Goal: Task Accomplishment & Management: Use online tool/utility

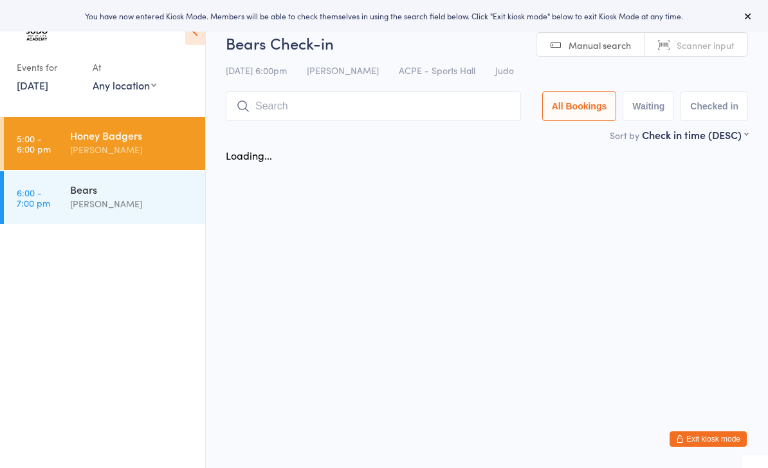
click at [296, 111] on input "search" at bounding box center [373, 106] width 295 height 30
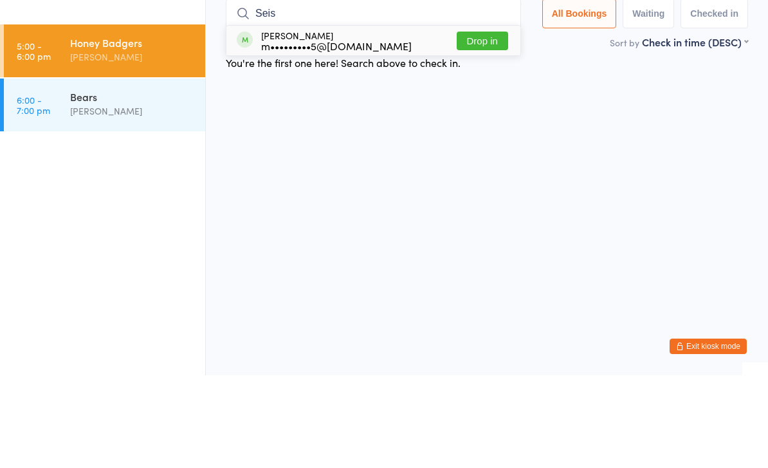
type input "Seis"
click at [478, 124] on button "Drop in" at bounding box center [482, 133] width 51 height 19
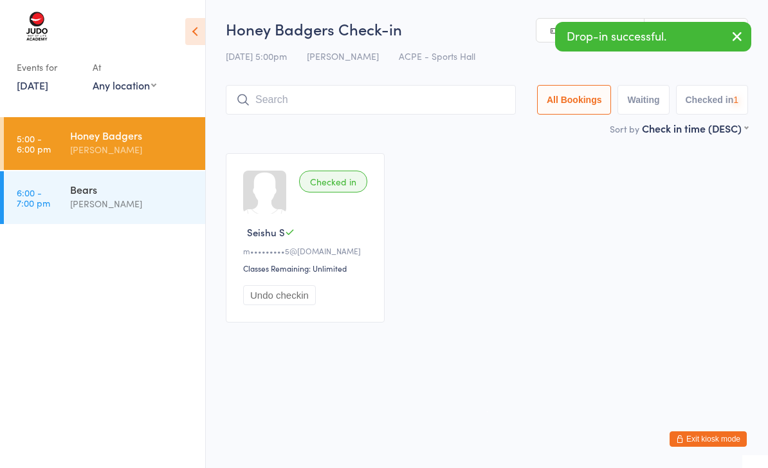
click at [433, 91] on input "search" at bounding box center [371, 100] width 290 height 30
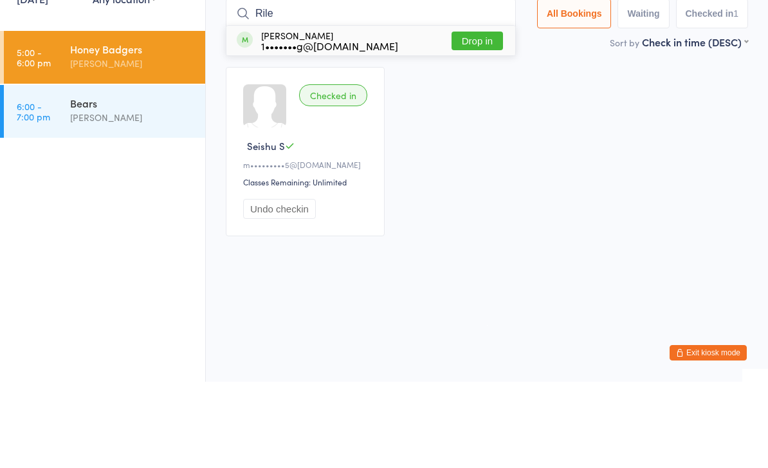
type input "Rile"
click at [490, 118] on button "Drop in" at bounding box center [477, 127] width 51 height 19
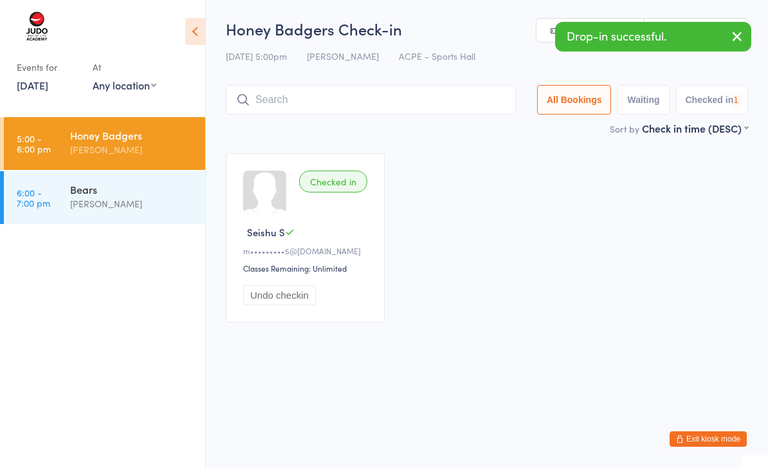
click at [376, 101] on input "search" at bounding box center [371, 100] width 290 height 30
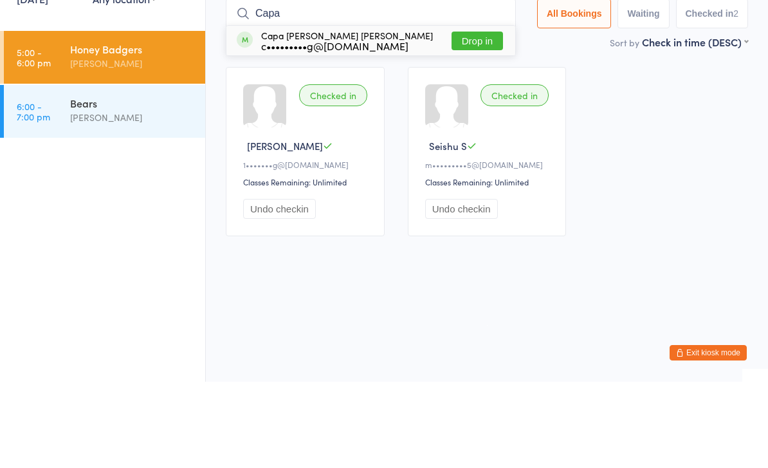
type input "Capa"
click at [471, 118] on button "Drop in" at bounding box center [477, 127] width 51 height 19
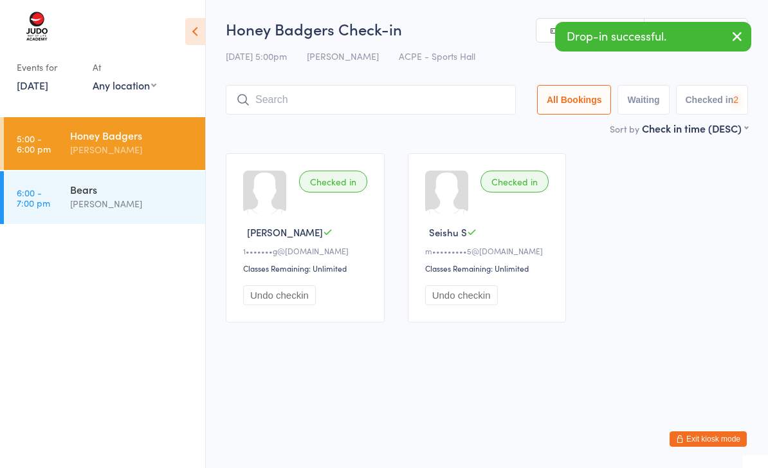
click at [382, 89] on input "search" at bounding box center [371, 100] width 290 height 30
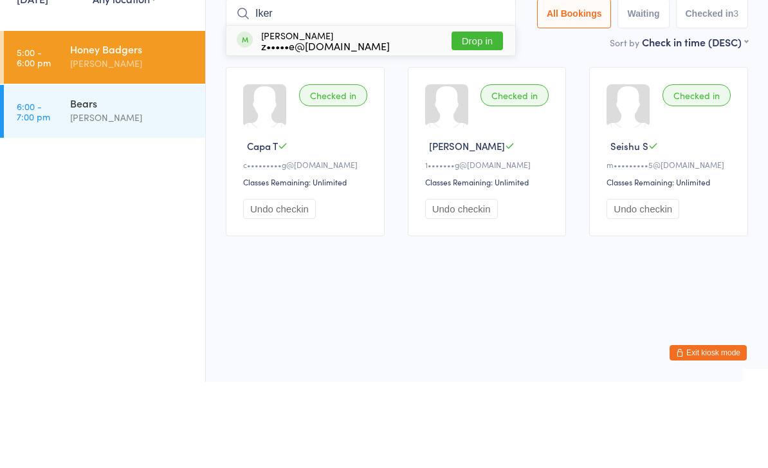
type input "Iker"
click at [487, 118] on button "Drop in" at bounding box center [477, 127] width 51 height 19
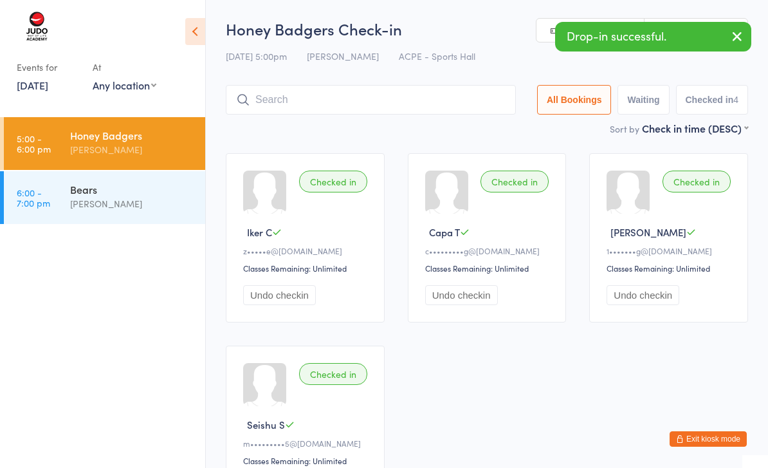
click at [360, 114] on input "search" at bounding box center [371, 100] width 290 height 30
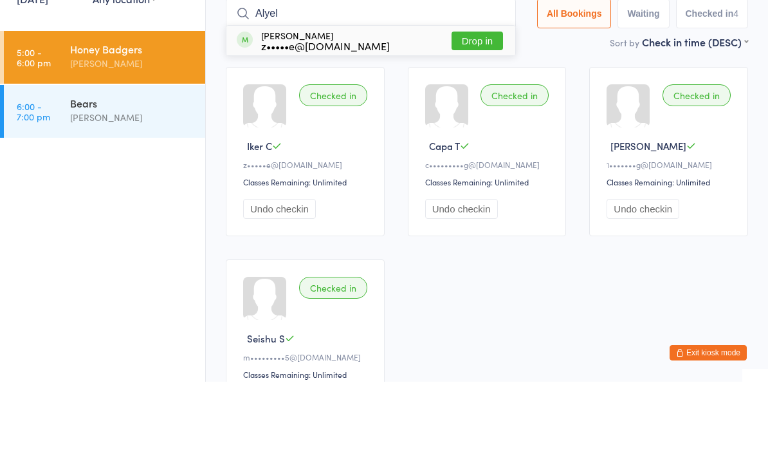
type input "Alyel"
click at [468, 118] on button "Drop in" at bounding box center [477, 127] width 51 height 19
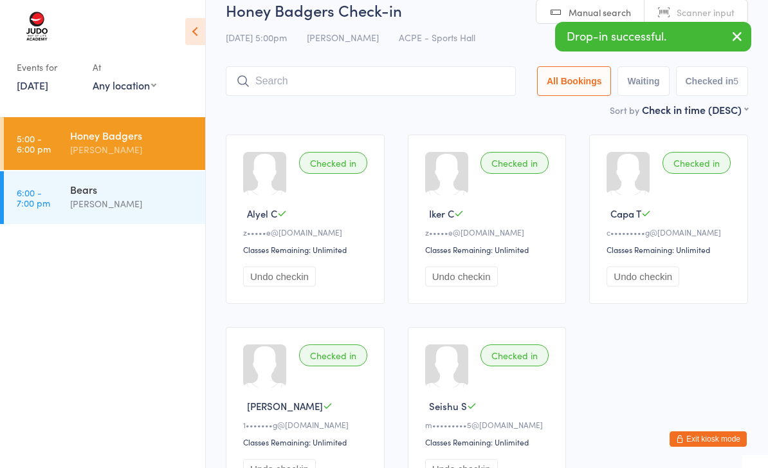
scroll to position [13, 0]
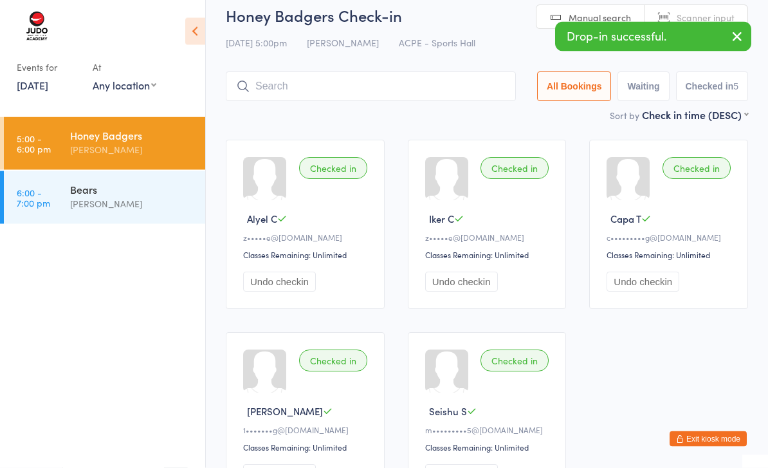
click at [417, 77] on input "search" at bounding box center [371, 87] width 290 height 30
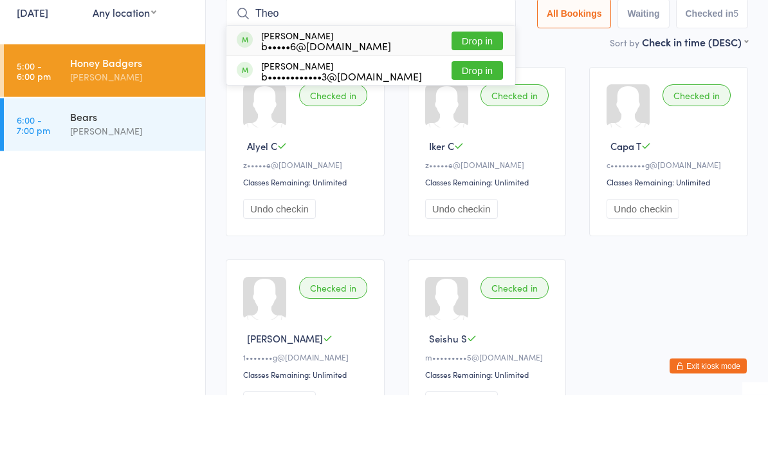
type input "Theo"
click at [481, 105] on button "Drop in" at bounding box center [477, 114] width 51 height 19
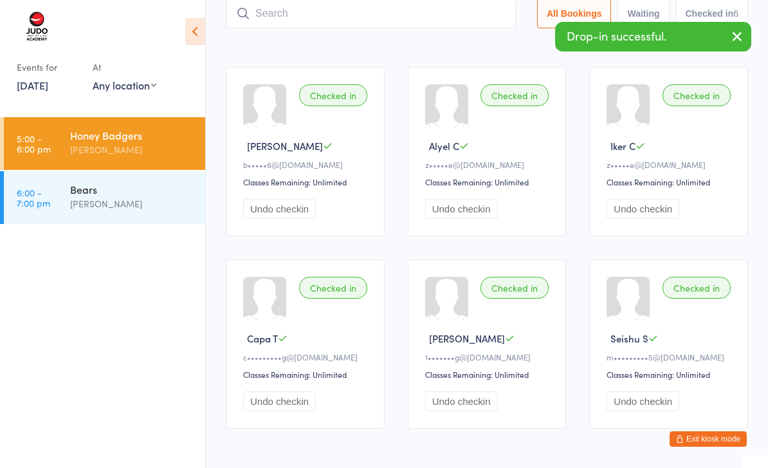
click at [425, 15] on input "search" at bounding box center [371, 14] width 290 height 30
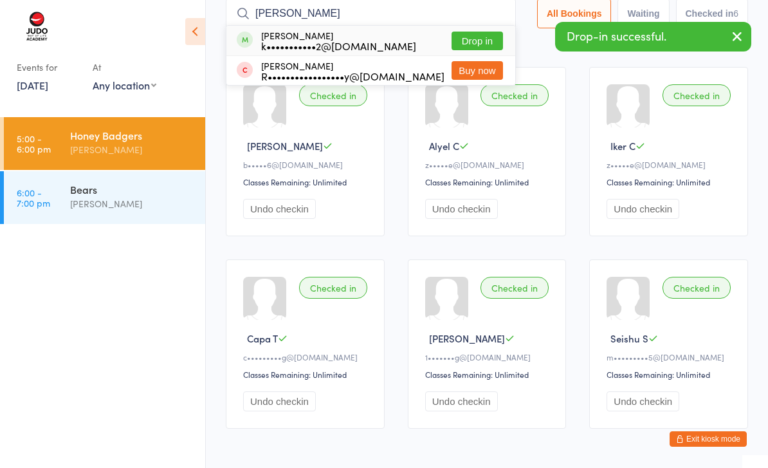
type input "Tayde"
click at [481, 36] on button "Drop in" at bounding box center [477, 41] width 51 height 19
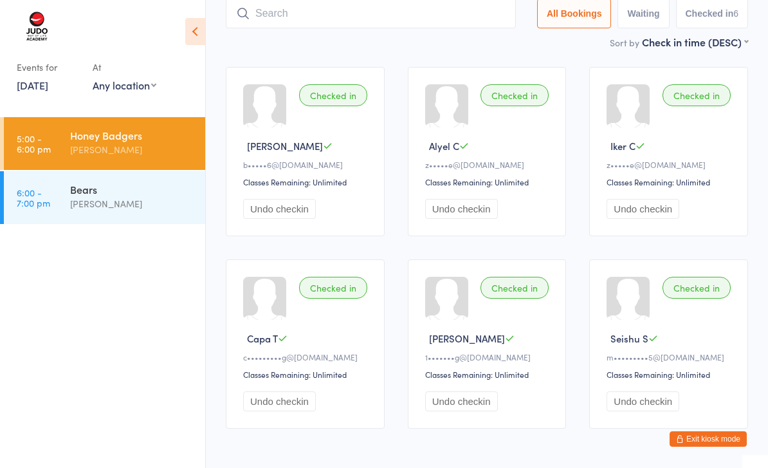
click at [402, 24] on input "search" at bounding box center [371, 14] width 290 height 30
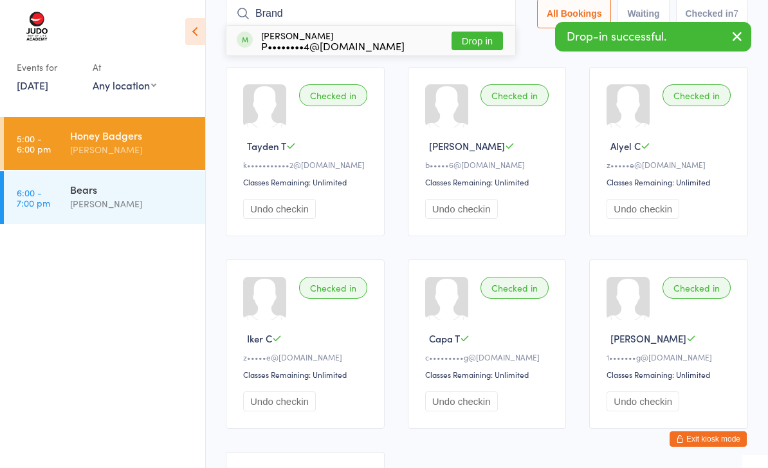
type input "Brand"
click at [481, 36] on button "Drop in" at bounding box center [477, 41] width 51 height 19
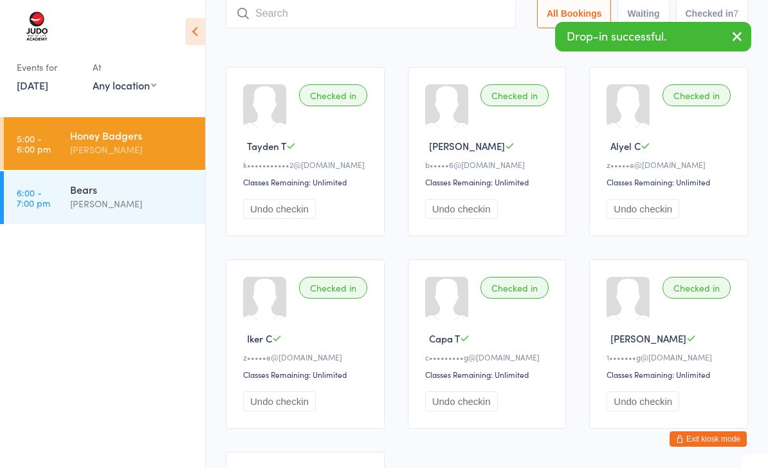
click at [400, 12] on input "search" at bounding box center [371, 14] width 290 height 30
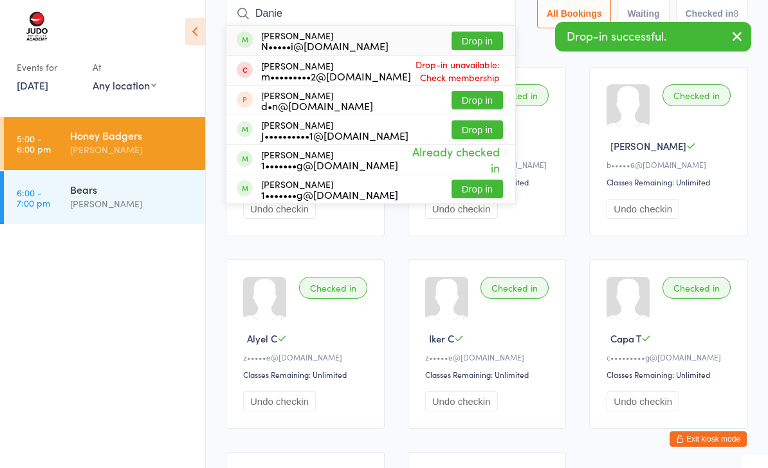
type input "Danie"
click at [476, 44] on button "Drop in" at bounding box center [477, 41] width 51 height 19
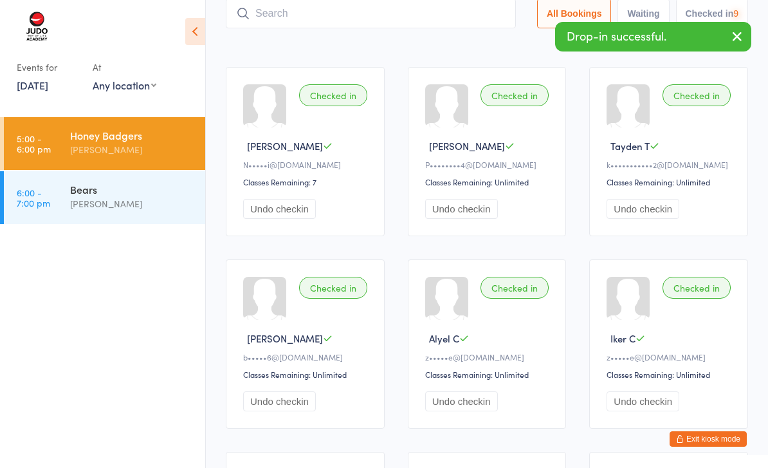
click at [413, 16] on input "search" at bounding box center [371, 14] width 290 height 30
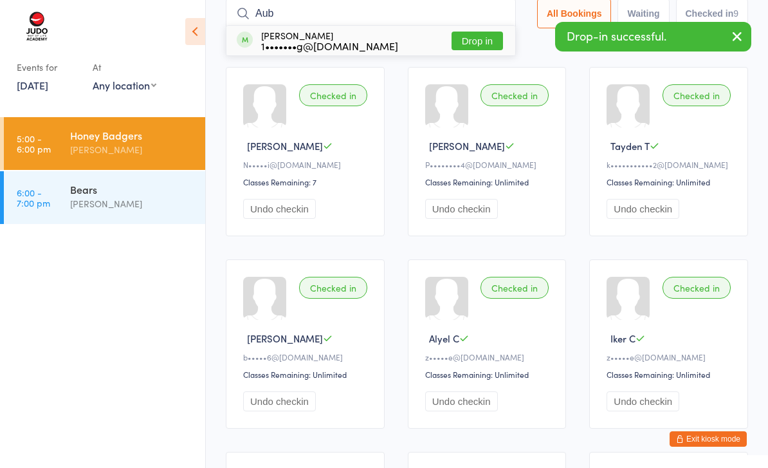
type input "Aub"
click at [483, 42] on button "Drop in" at bounding box center [477, 41] width 51 height 19
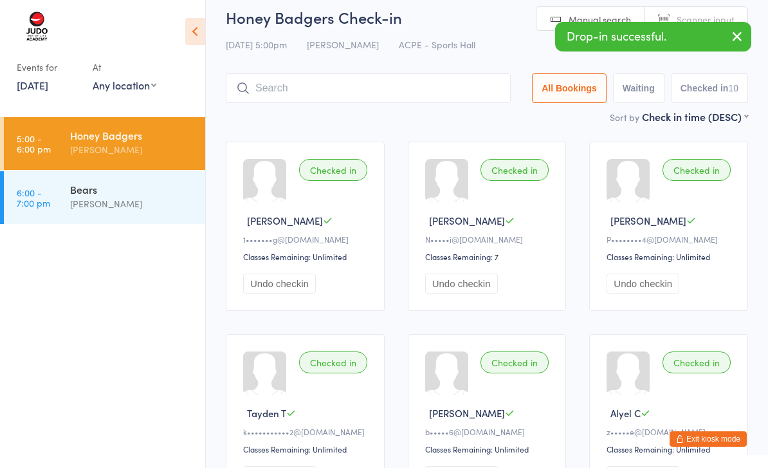
scroll to position [0, 0]
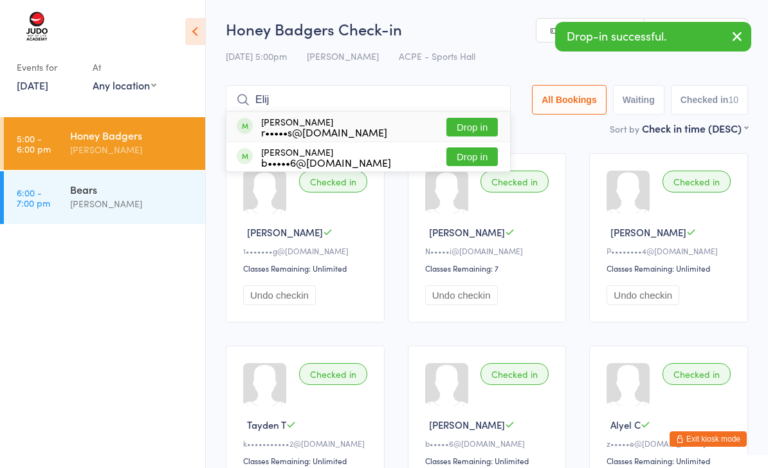
type input "Elij"
click at [480, 154] on button "Drop in" at bounding box center [472, 156] width 51 height 19
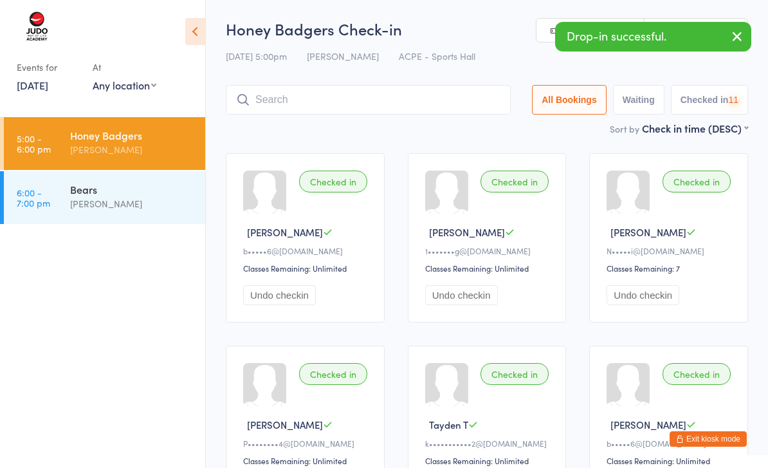
click at [445, 96] on input "search" at bounding box center [368, 100] width 285 height 30
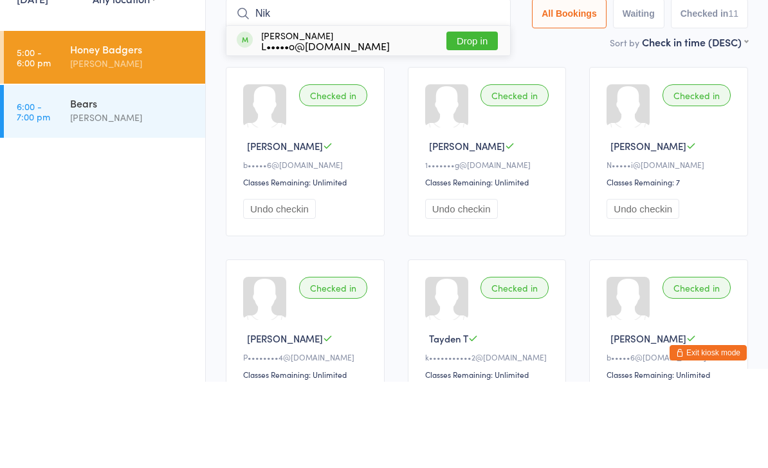
type input "Nik"
click at [480, 118] on button "Drop in" at bounding box center [472, 127] width 51 height 19
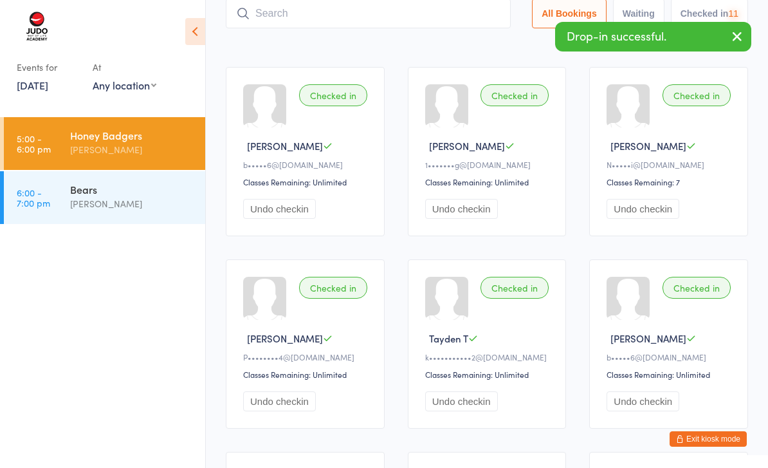
click at [438, 21] on input "search" at bounding box center [368, 14] width 285 height 30
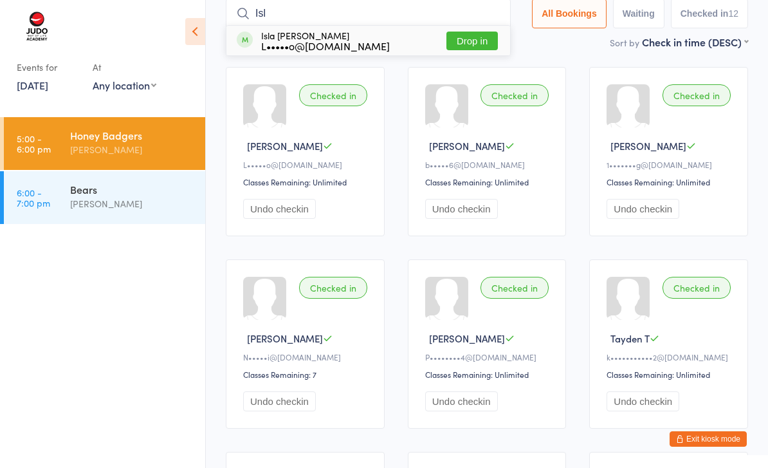
type input "Isl"
click at [480, 34] on button "Drop in" at bounding box center [472, 41] width 51 height 19
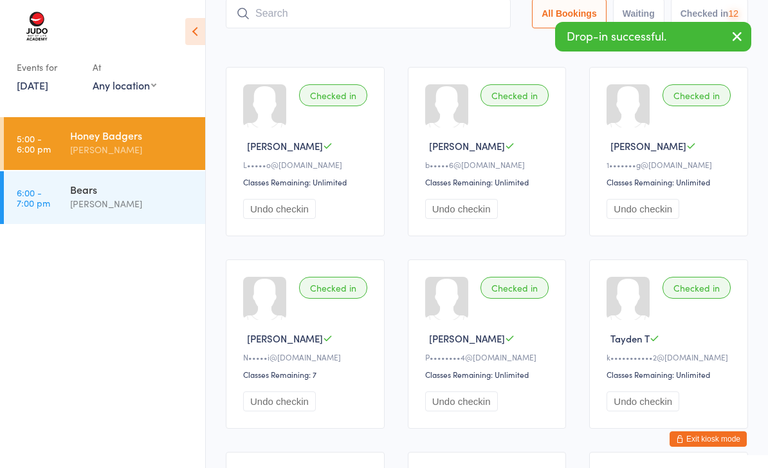
click at [443, 8] on input "search" at bounding box center [368, 14] width 285 height 30
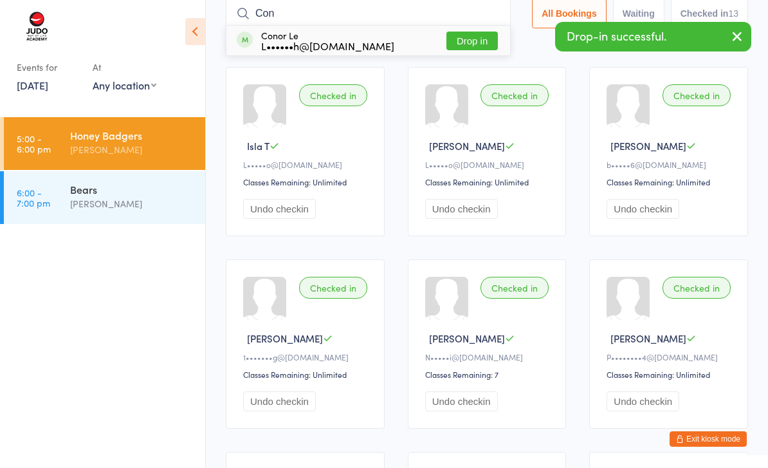
type input "Con"
click at [477, 39] on button "Drop in" at bounding box center [472, 41] width 51 height 19
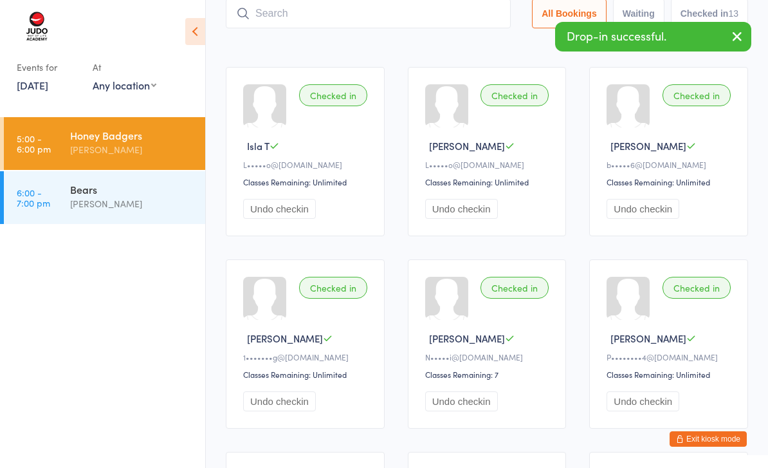
click at [438, 8] on input "search" at bounding box center [368, 14] width 285 height 30
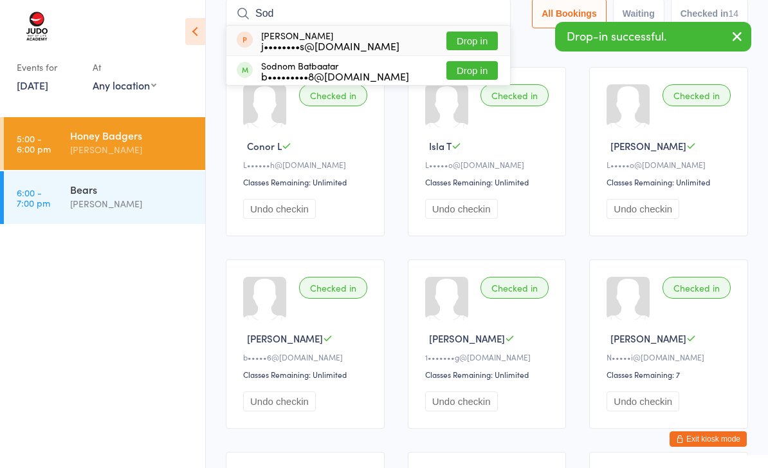
type input "Sod"
click at [476, 73] on button "Drop in" at bounding box center [472, 70] width 51 height 19
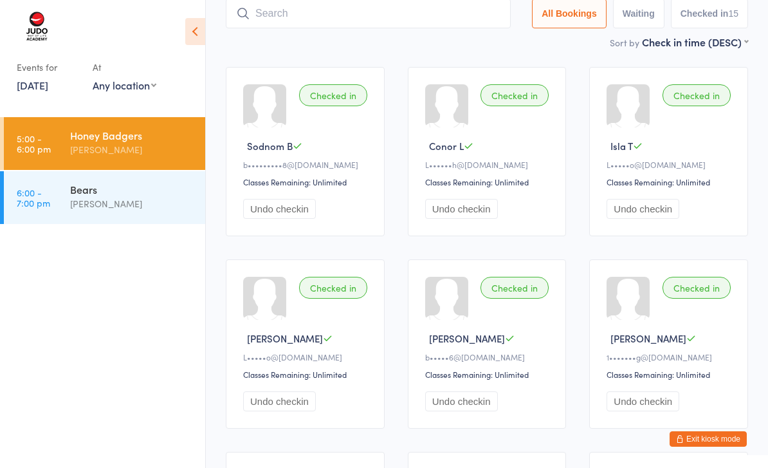
click at [158, 189] on div "Bears" at bounding box center [132, 189] width 124 height 14
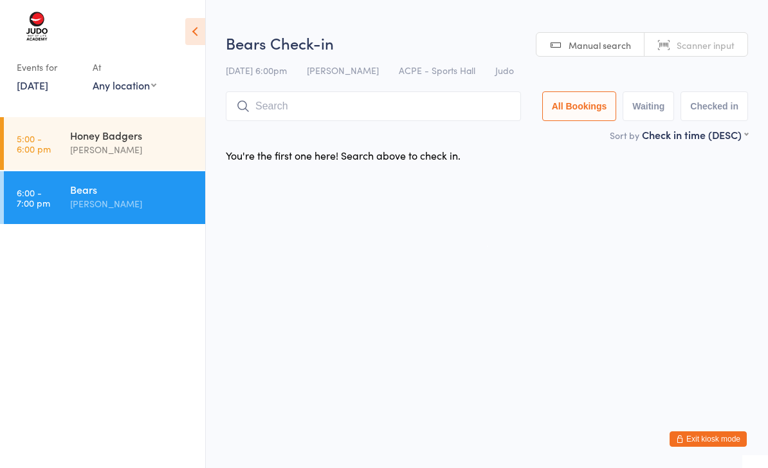
click at [313, 98] on input "search" at bounding box center [373, 106] width 295 height 30
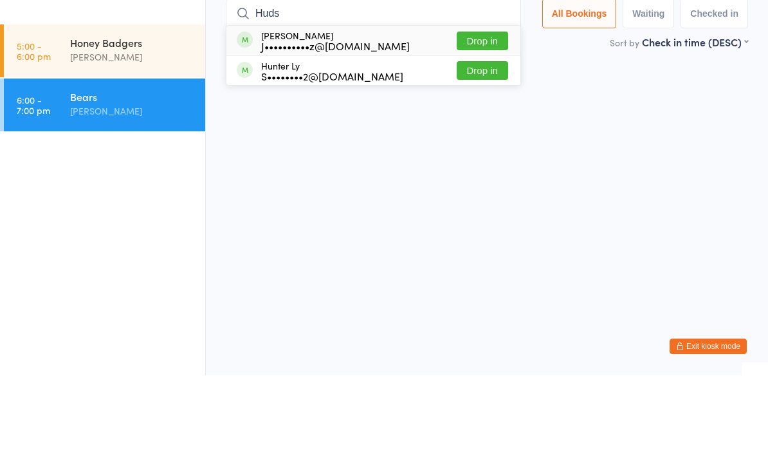
type input "Huds"
click at [487, 124] on button "Drop in" at bounding box center [482, 133] width 51 height 19
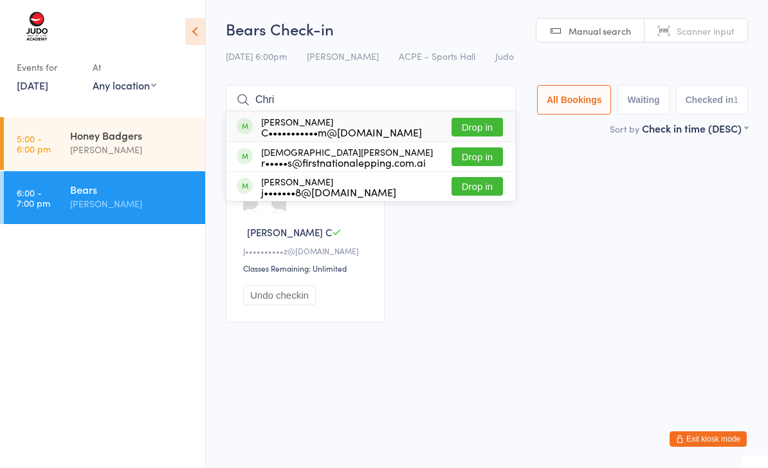
type input "Chri"
click at [484, 158] on button "Drop in" at bounding box center [477, 156] width 51 height 19
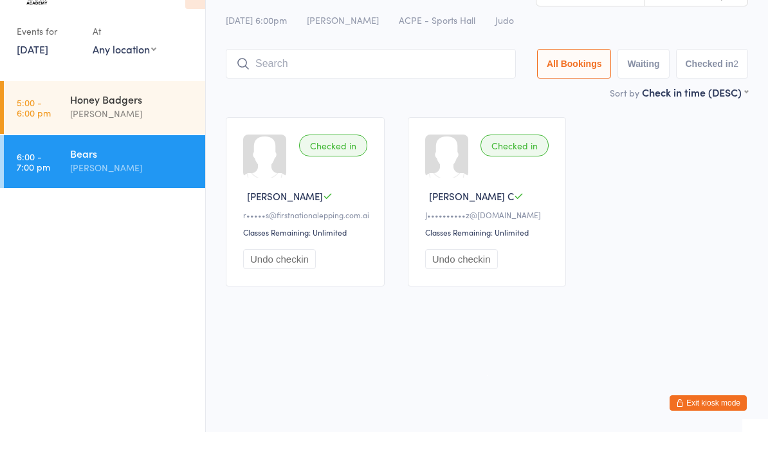
click at [463, 85] on input "search" at bounding box center [371, 100] width 290 height 30
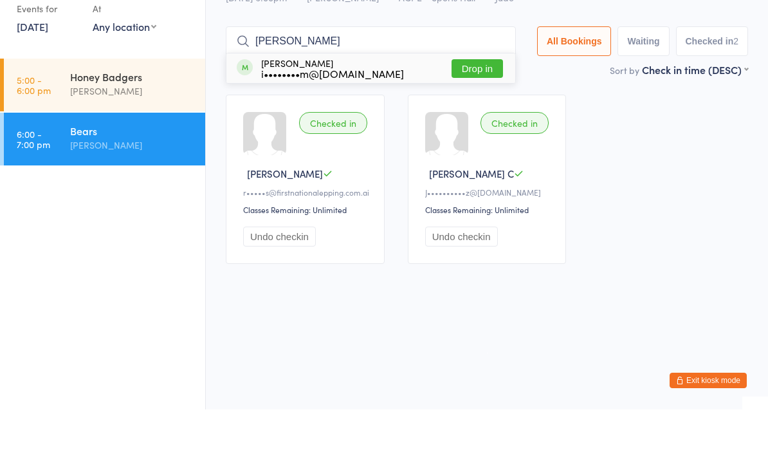
type input "Tyler"
click at [483, 118] on button "Drop in" at bounding box center [477, 127] width 51 height 19
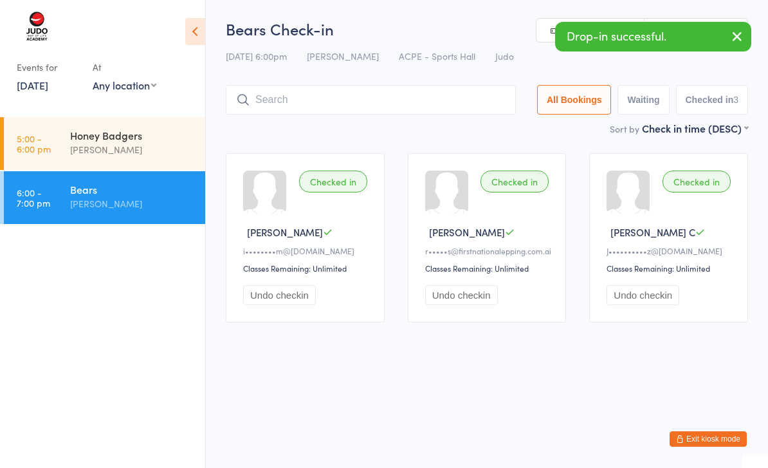
click at [436, 91] on input "search" at bounding box center [371, 100] width 290 height 30
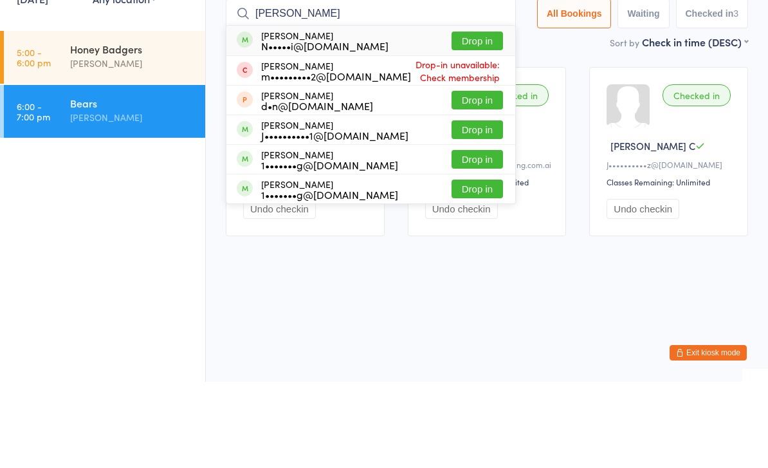
type input "Dani"
click at [481, 207] on button "Drop in" at bounding box center [477, 216] width 51 height 19
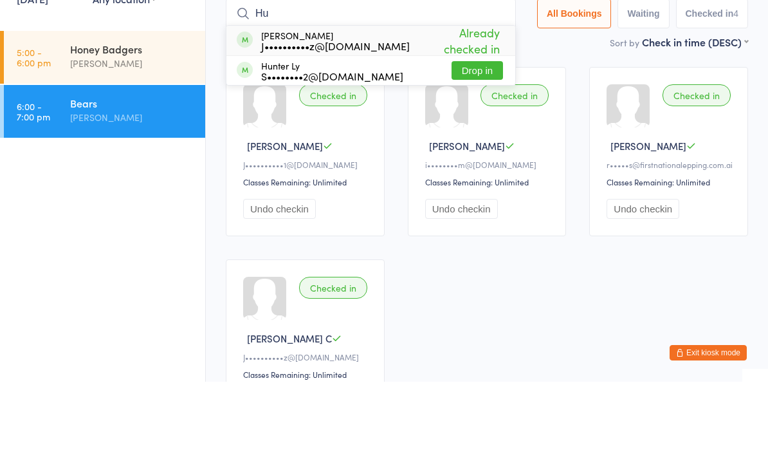
type input "H"
type input "Ian"
click at [486, 118] on button "Drop in" at bounding box center [477, 127] width 51 height 19
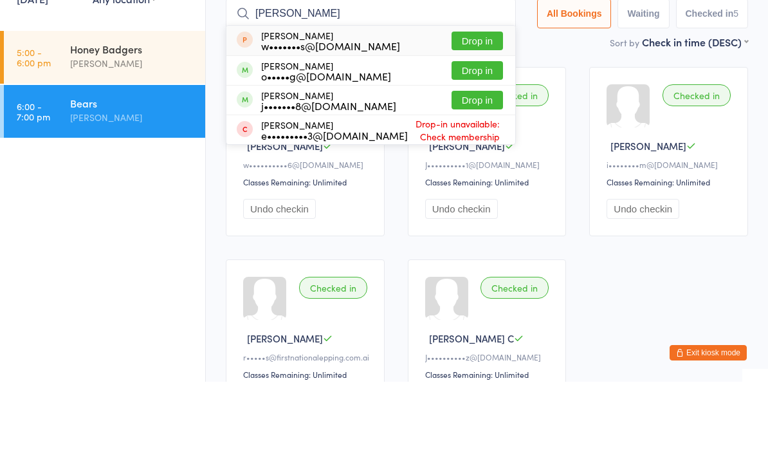
type input "Etha"
click at [476, 147] on button "Drop in" at bounding box center [477, 156] width 51 height 19
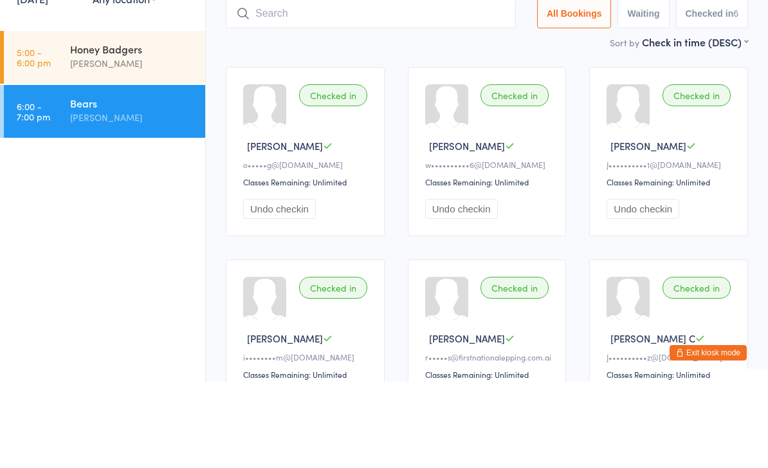
click at [408, 85] on input "search" at bounding box center [371, 100] width 290 height 30
type input "V"
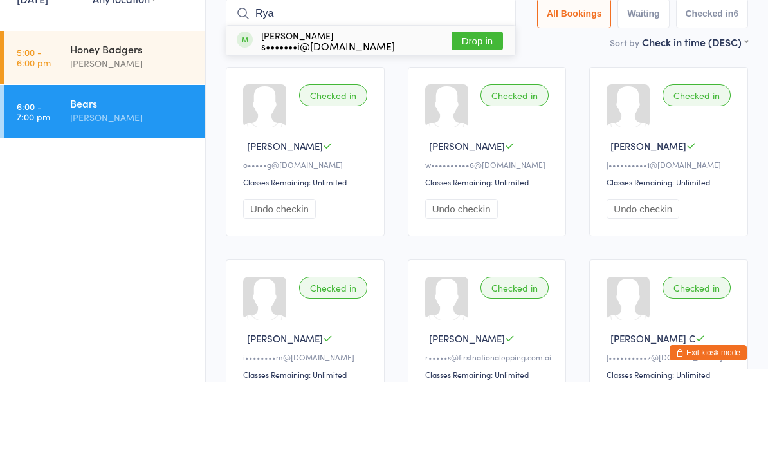
type input "Rya"
click at [479, 118] on button "Drop in" at bounding box center [477, 127] width 51 height 19
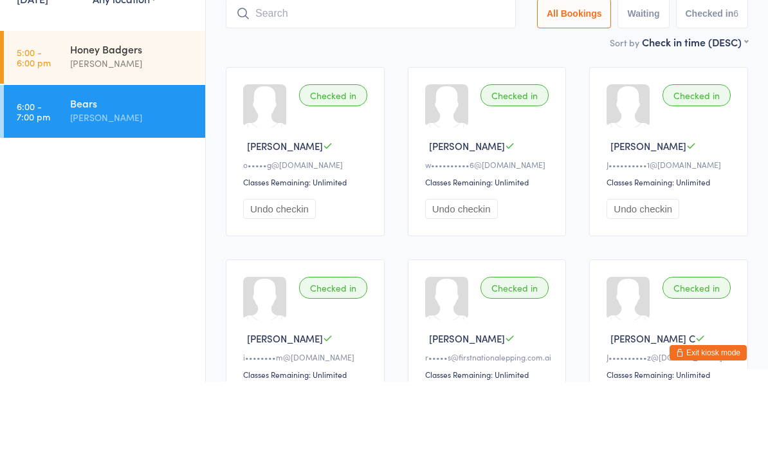
scroll to position [86, 0]
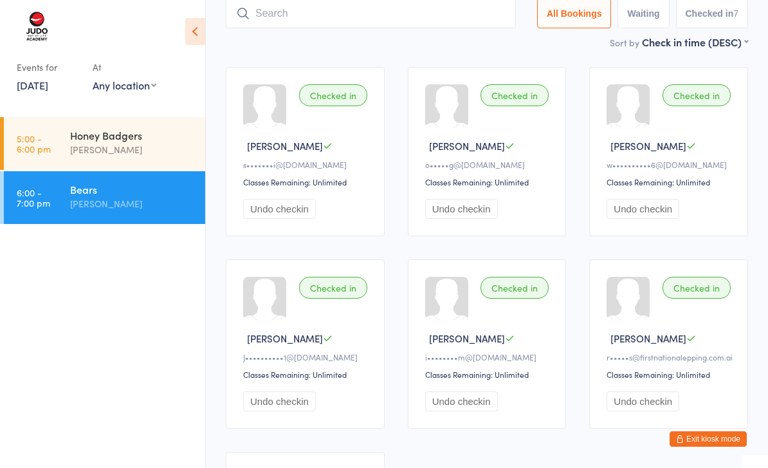
click at [463, 28] on input "search" at bounding box center [371, 14] width 290 height 30
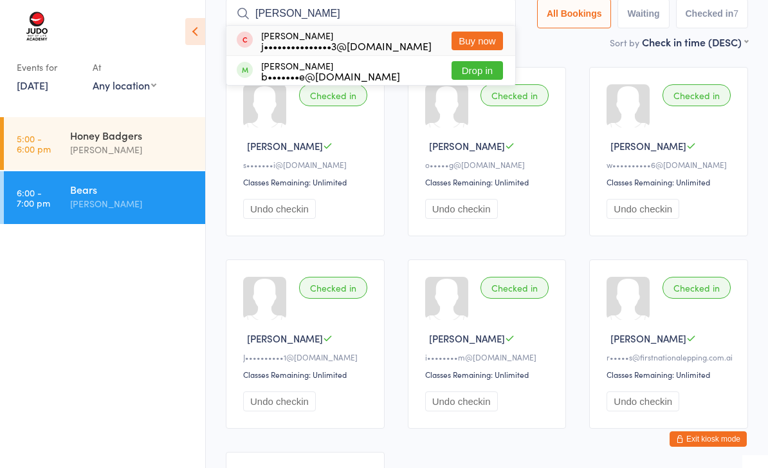
type input "Oliver"
click at [484, 66] on button "Drop in" at bounding box center [477, 70] width 51 height 19
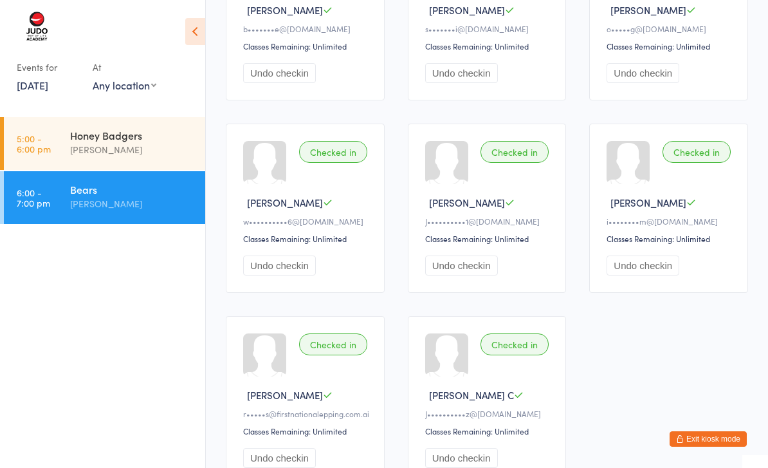
scroll to position [0, 0]
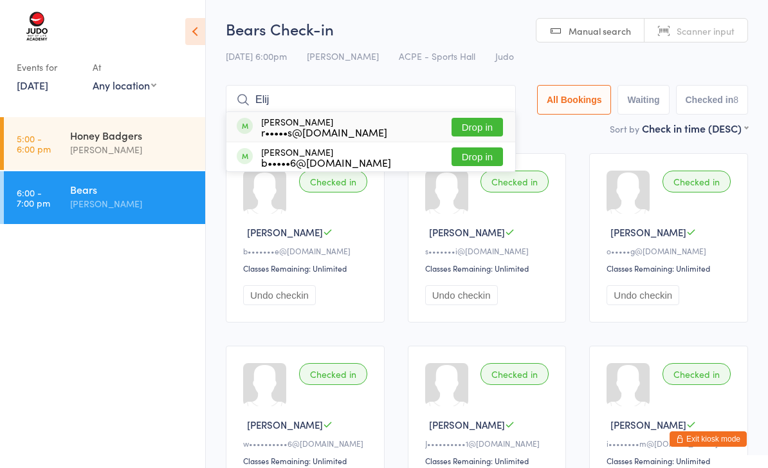
type input "Elij"
click at [480, 129] on button "Drop in" at bounding box center [477, 127] width 51 height 19
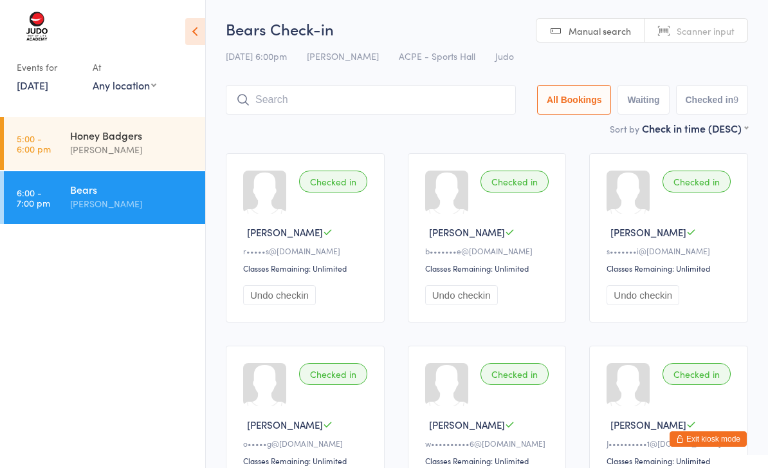
click at [710, 436] on button "Exit kiosk mode" at bounding box center [708, 438] width 77 height 15
